Goal: Communication & Community: Answer question/provide support

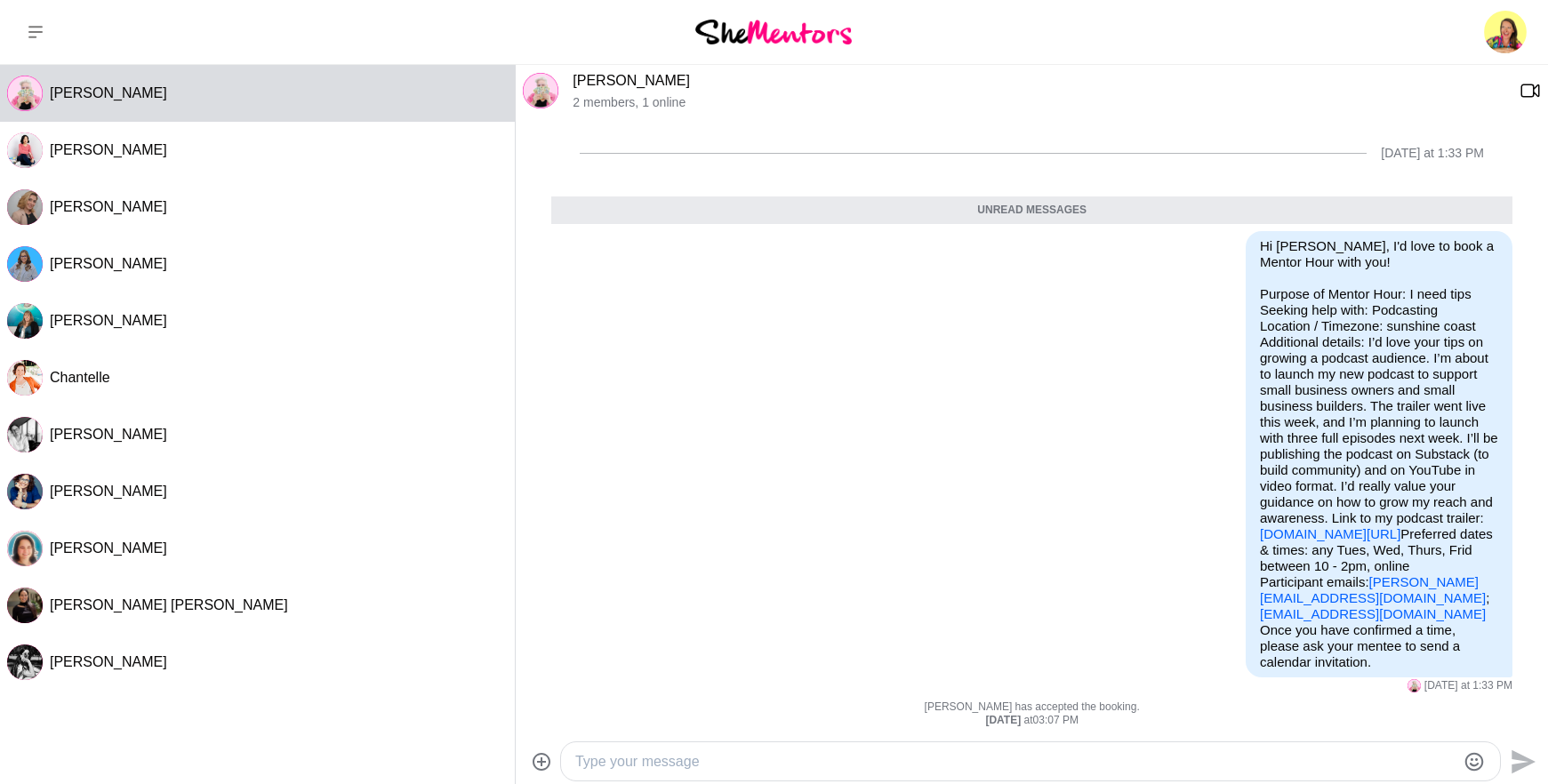
scroll to position [102, 0]
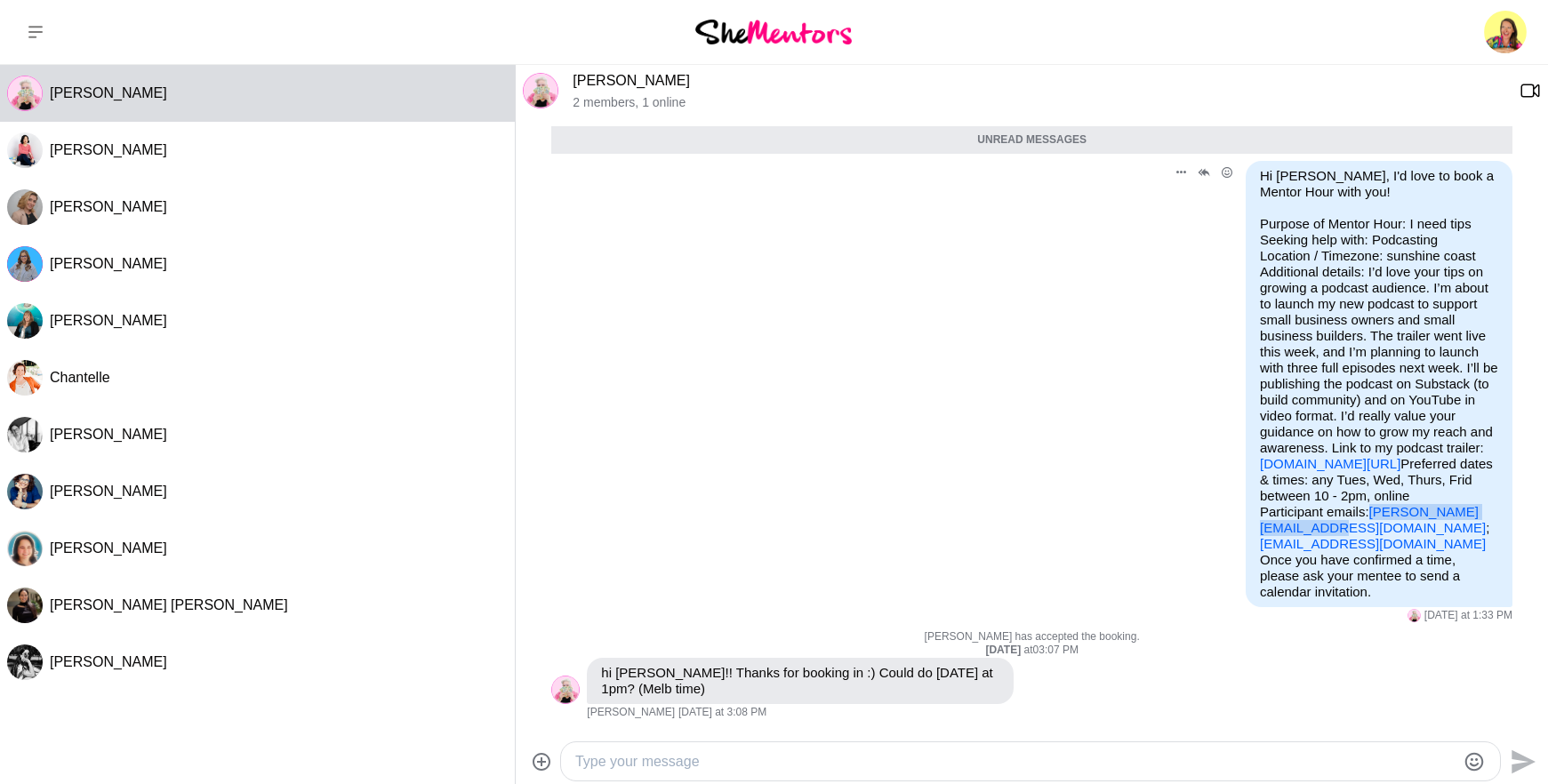
drag, startPoint x: 1408, startPoint y: 521, endPoint x: 1243, endPoint y: 531, distance: 165.3
click at [1245, 531] on div "Hi [PERSON_NAME], I'd love to book a Mentor Hour with you! Purpose of Mentor Ho…" at bounding box center [1379, 384] width 267 height 446
copy link "[PERSON_NAME][EMAIL_ADDRESS][DOMAIN_NAME]"
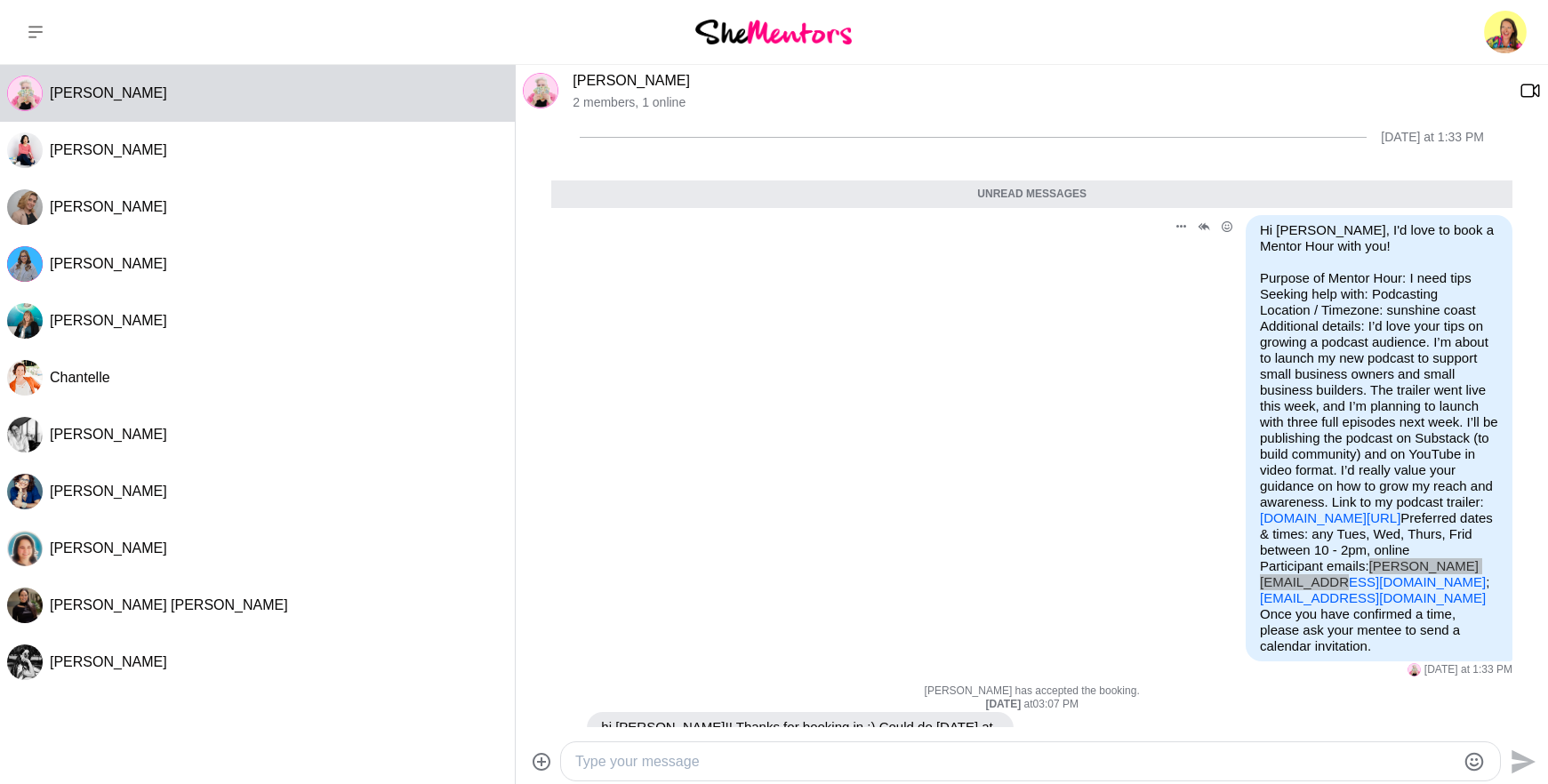
scroll to position [101, 0]
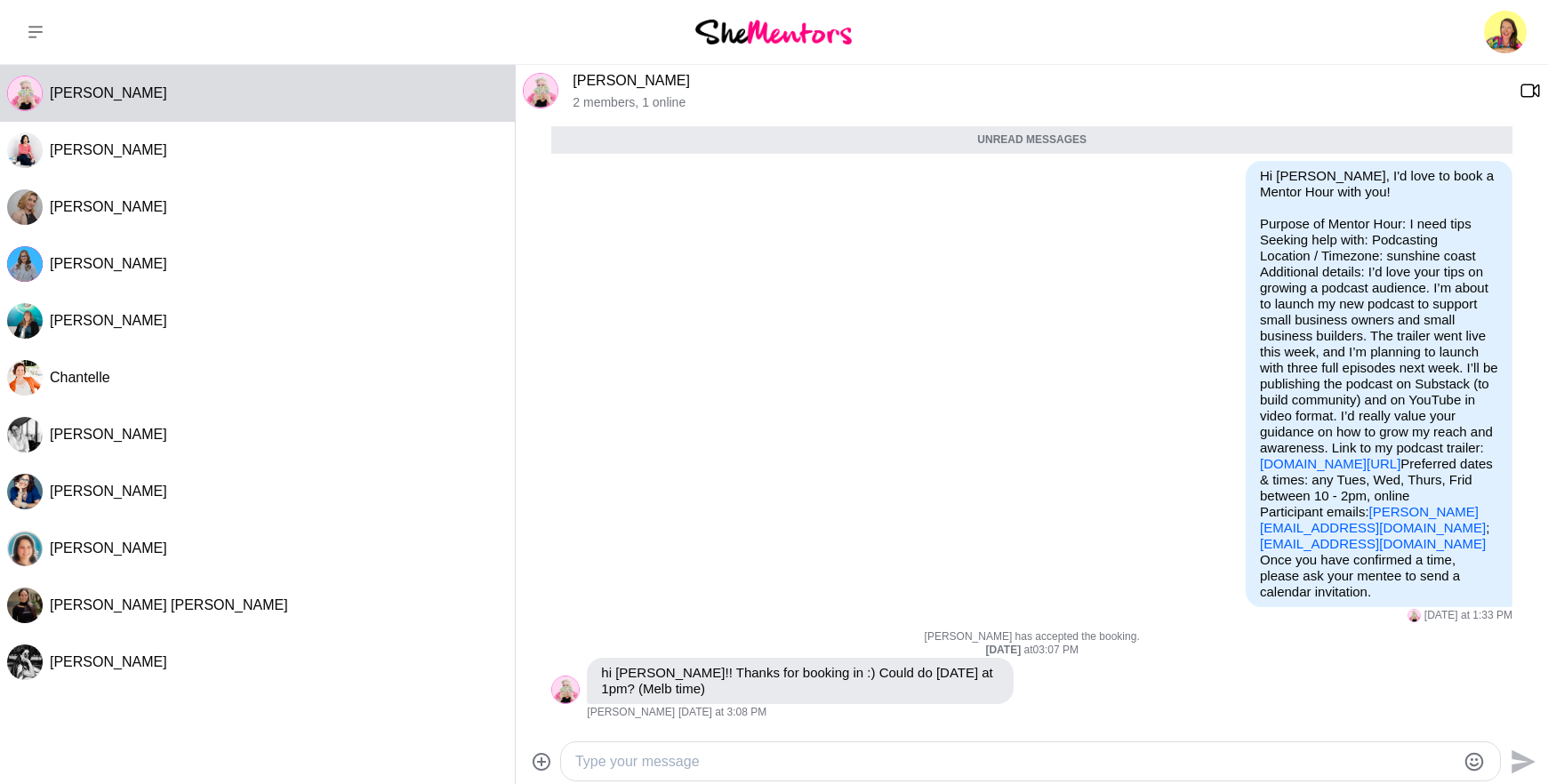
click at [614, 764] on textarea "Type your message" at bounding box center [1015, 761] width 880 height 22
paste textarea "[PERSON_NAME][EMAIL_ADDRESS][DOMAIN_NAME]"
click at [670, 763] on textarea "Hi [PERSON_NAME]" at bounding box center [1015, 761] width 880 height 22
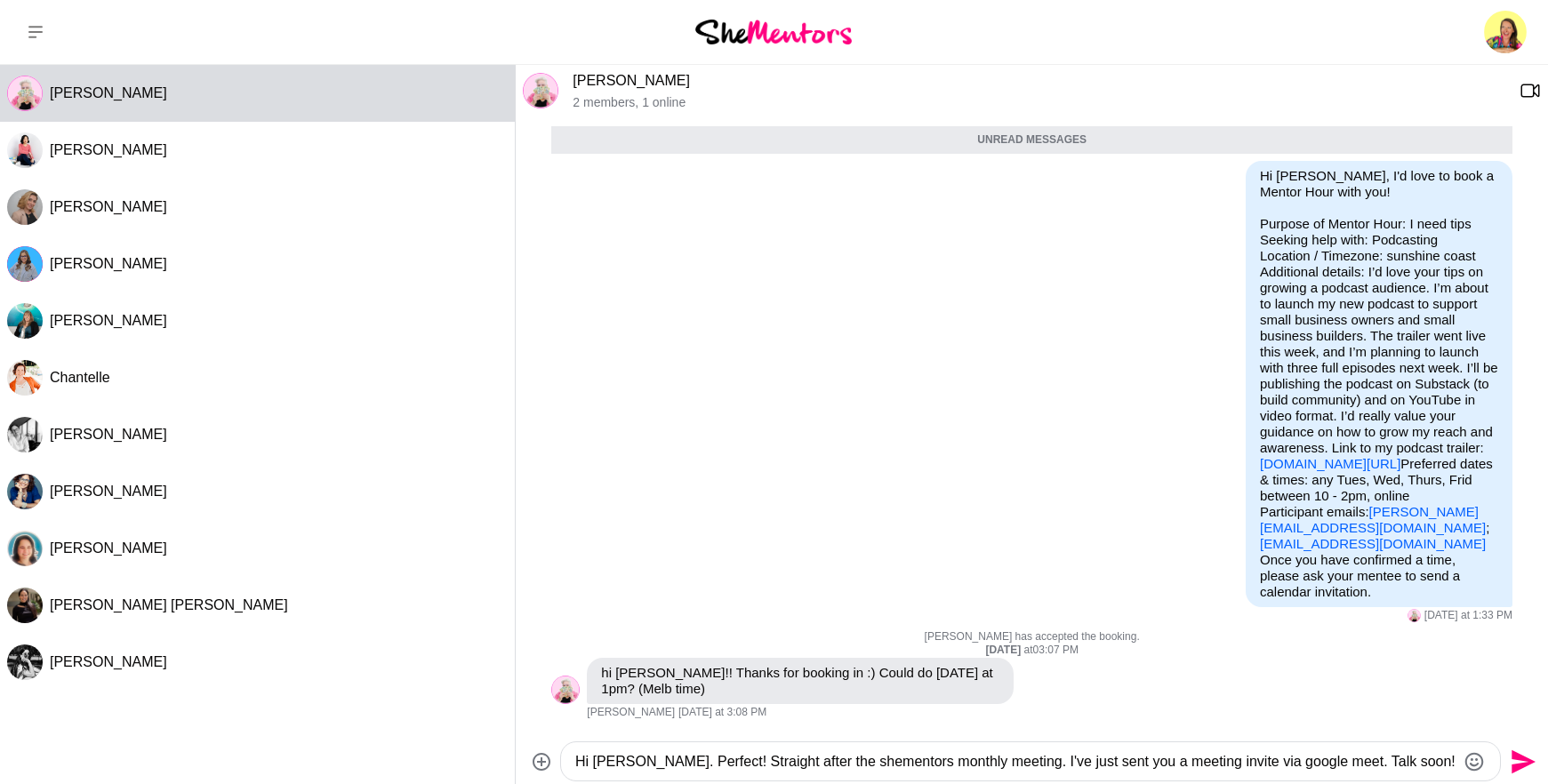
type textarea "Hi [PERSON_NAME]. Perfect! Straight after the shementors monthly meeting. I've …"
click at [1518, 759] on icon "Send" at bounding box center [1521, 761] width 28 height 28
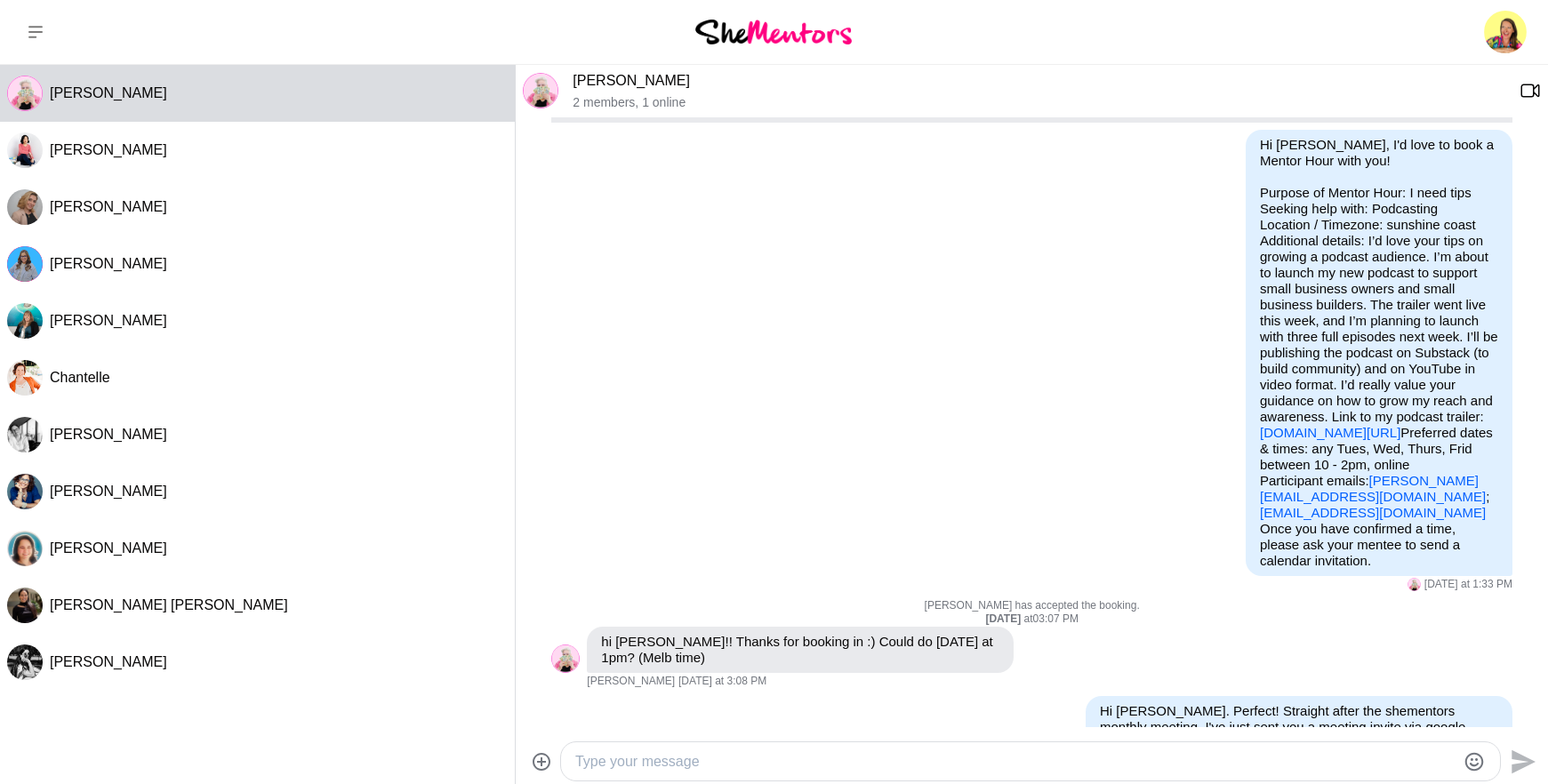
scroll to position [186, 0]
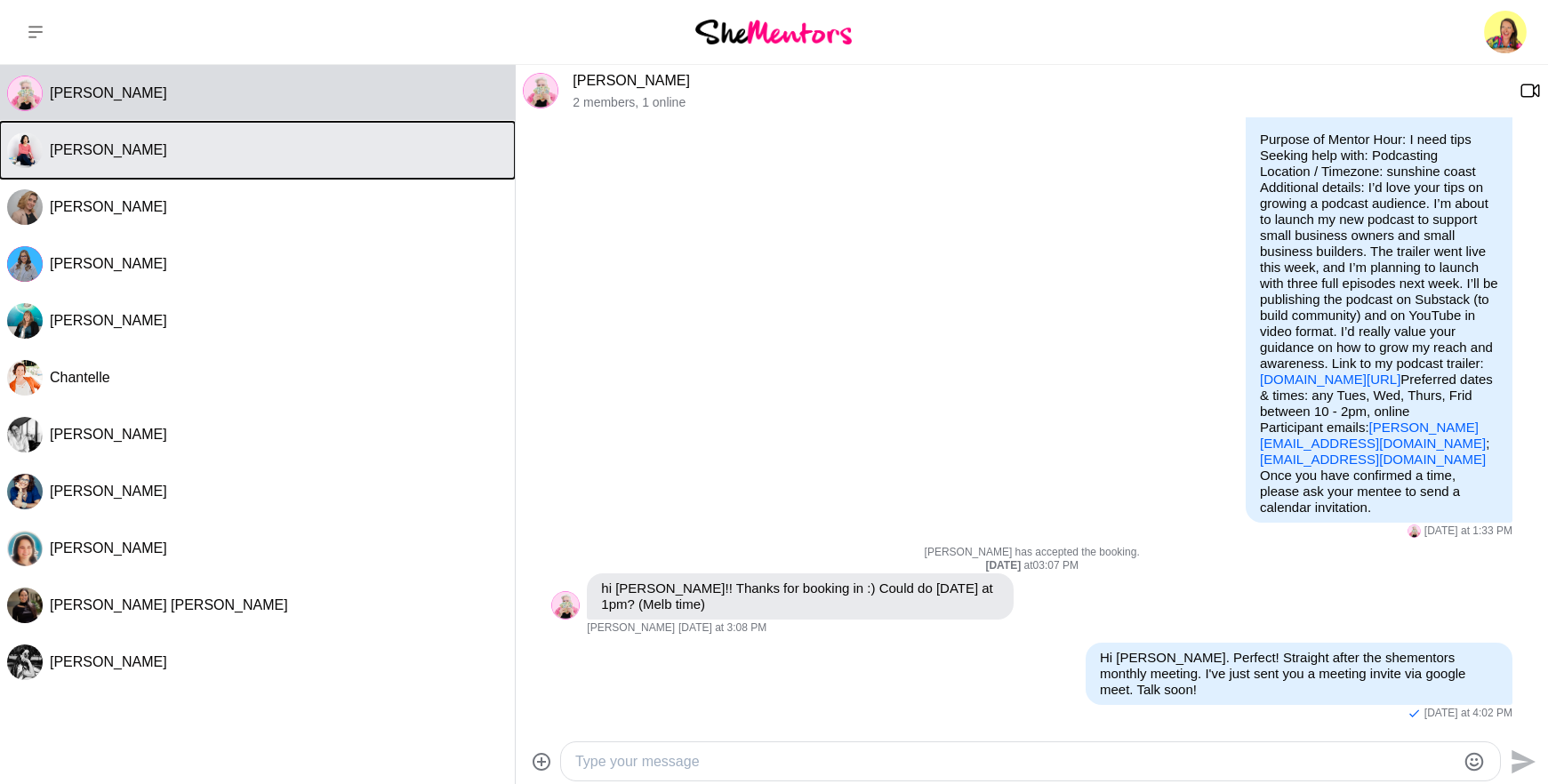
click at [150, 153] on div "[PERSON_NAME]" at bounding box center [279, 149] width 458 height 18
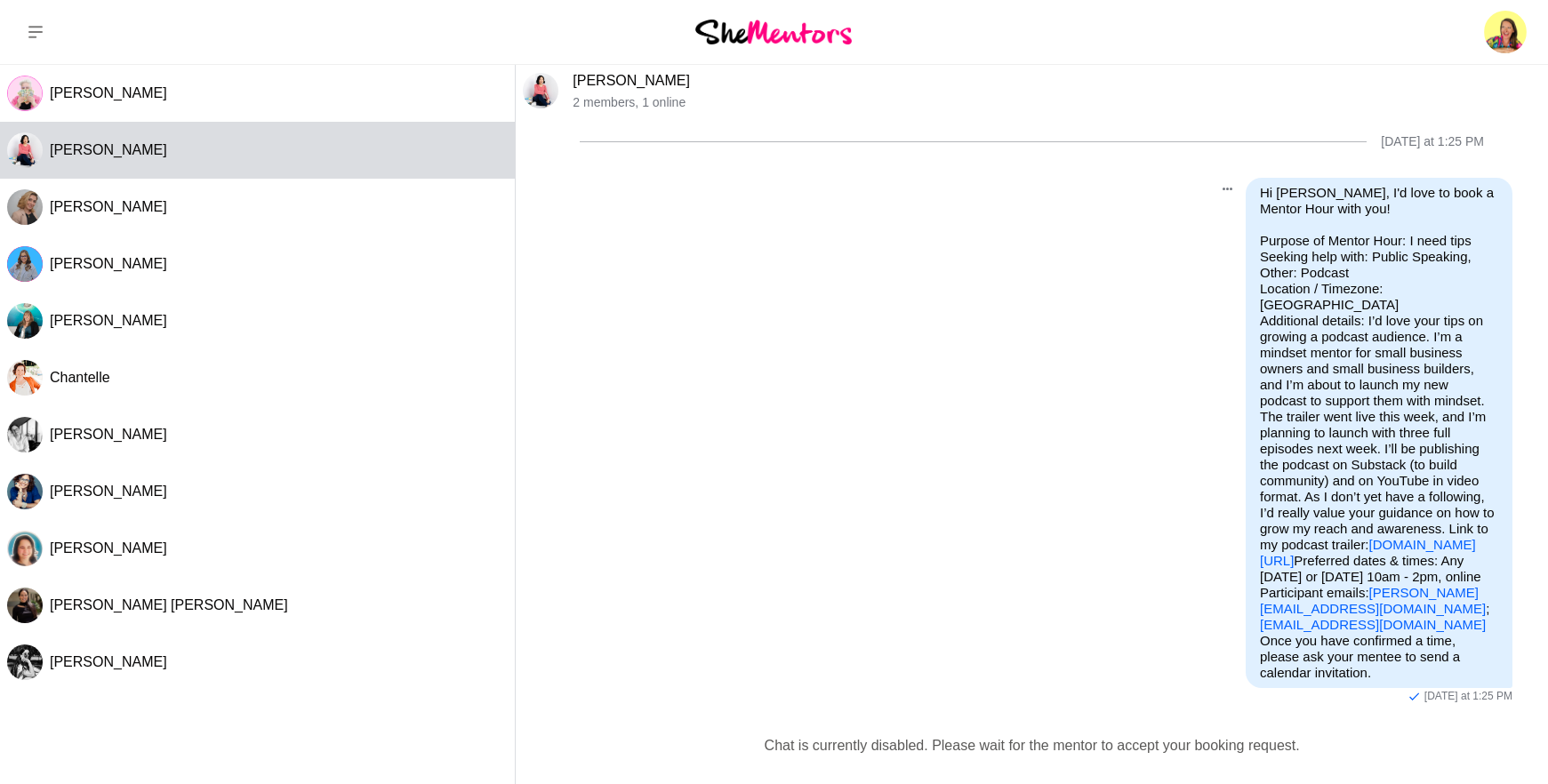
scroll to position [11, 0]
